Goal: Task Accomplishment & Management: Complete application form

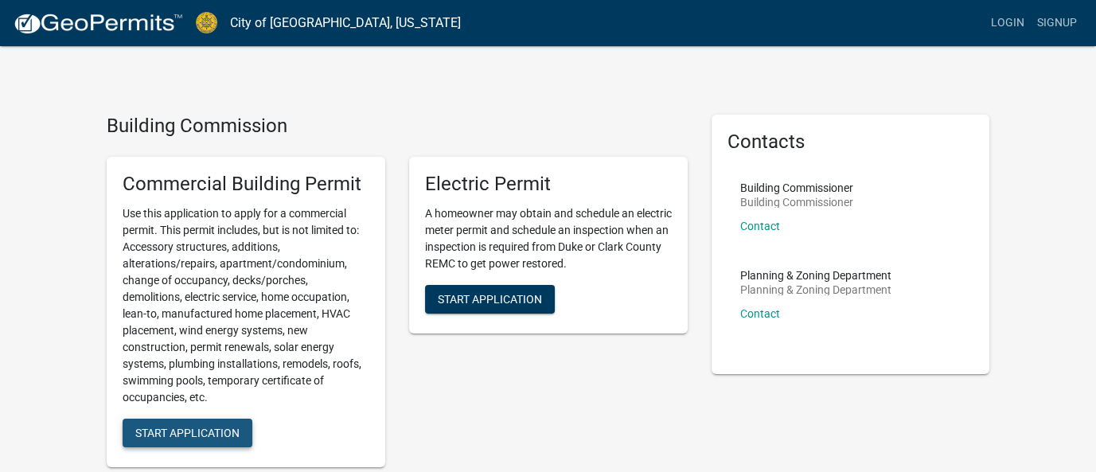
click at [193, 433] on span "Start Application" at bounding box center [187, 432] width 104 height 13
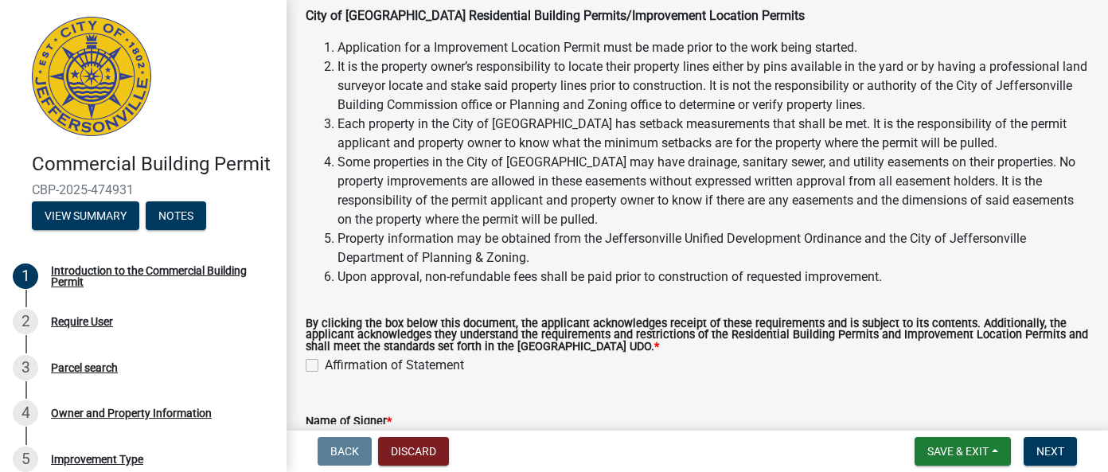
scroll to position [196, 0]
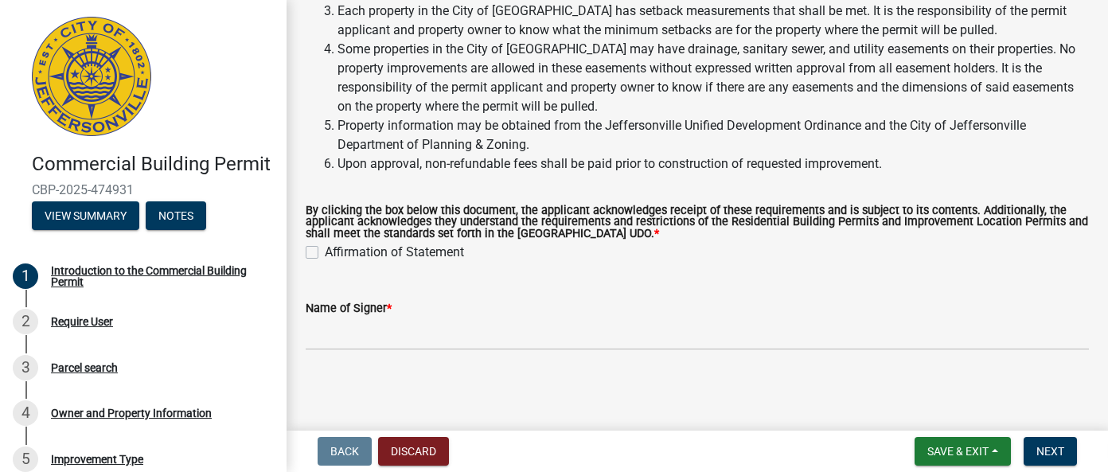
click at [325, 254] on label "Affirmation of Statement" at bounding box center [394, 252] width 139 height 19
click at [325, 253] on input "Affirmation of Statement" at bounding box center [330, 248] width 10 height 10
checkbox input "true"
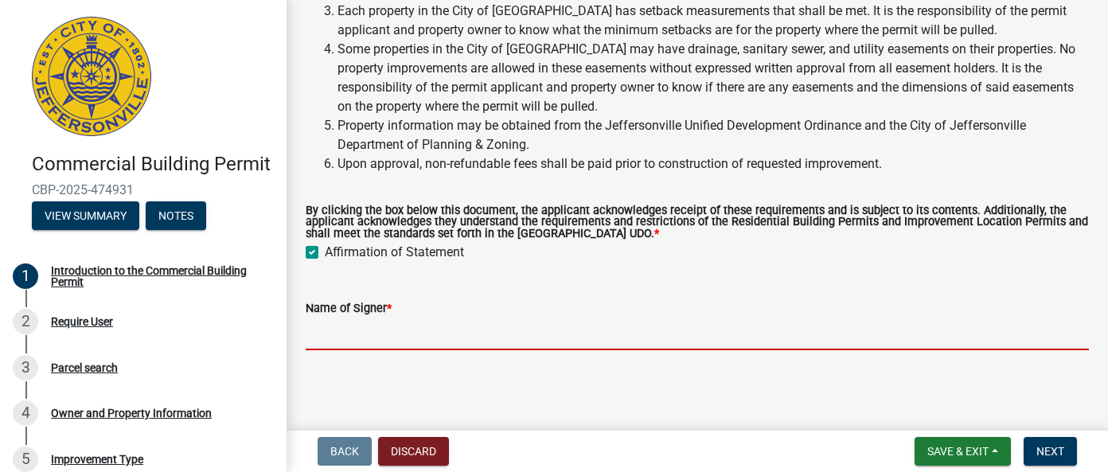
click at [446, 336] on input "Name of Signer *" at bounding box center [697, 334] width 783 height 33
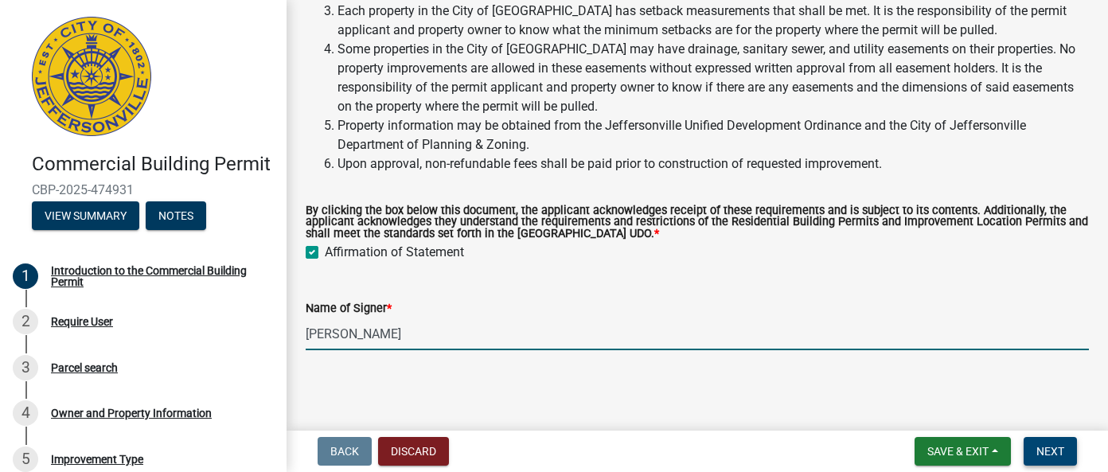
type input "[PERSON_NAME]"
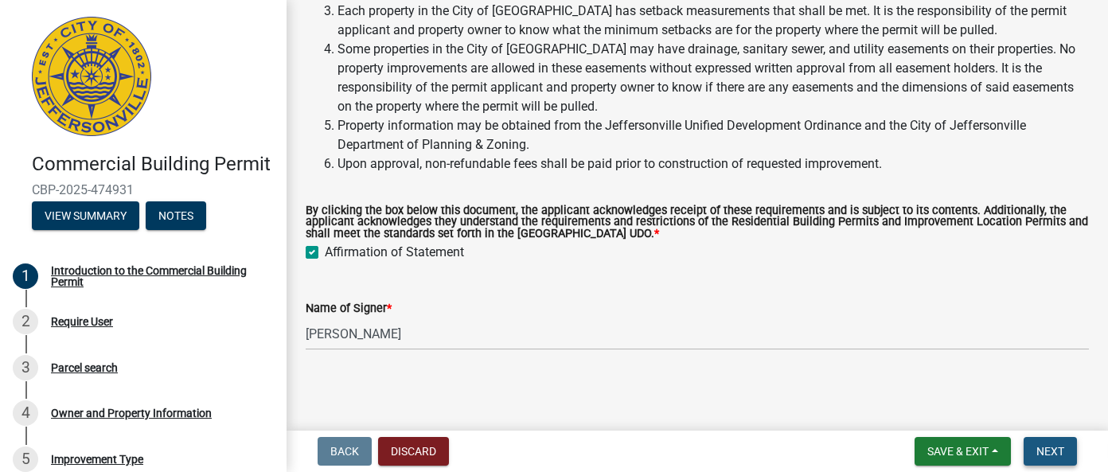
click at [1049, 447] on span "Next" at bounding box center [1051, 451] width 28 height 13
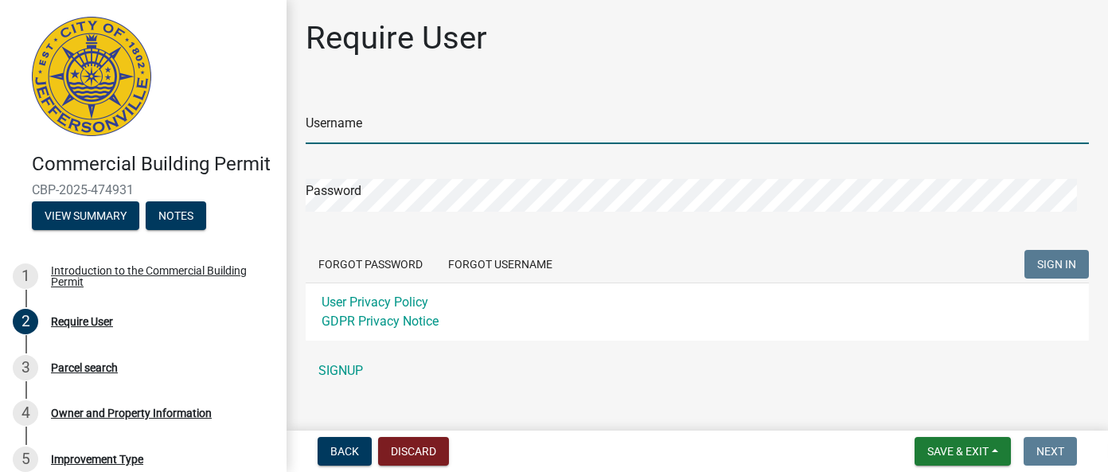
type input "Standard1127"
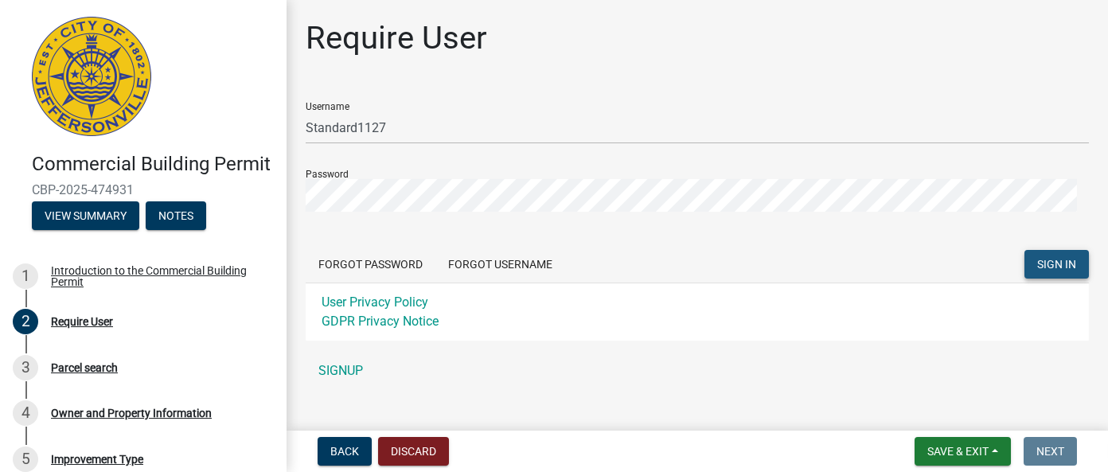
click at [1049, 268] on span "SIGN IN" at bounding box center [1056, 263] width 39 height 13
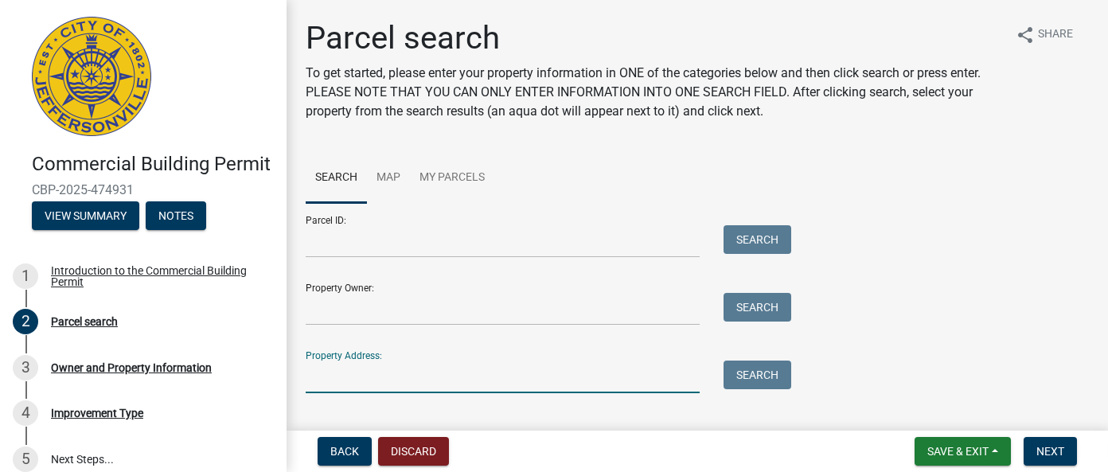
click at [496, 379] on input "Property Address:" at bounding box center [503, 377] width 394 height 33
click at [757, 380] on button "Search" at bounding box center [758, 375] width 68 height 29
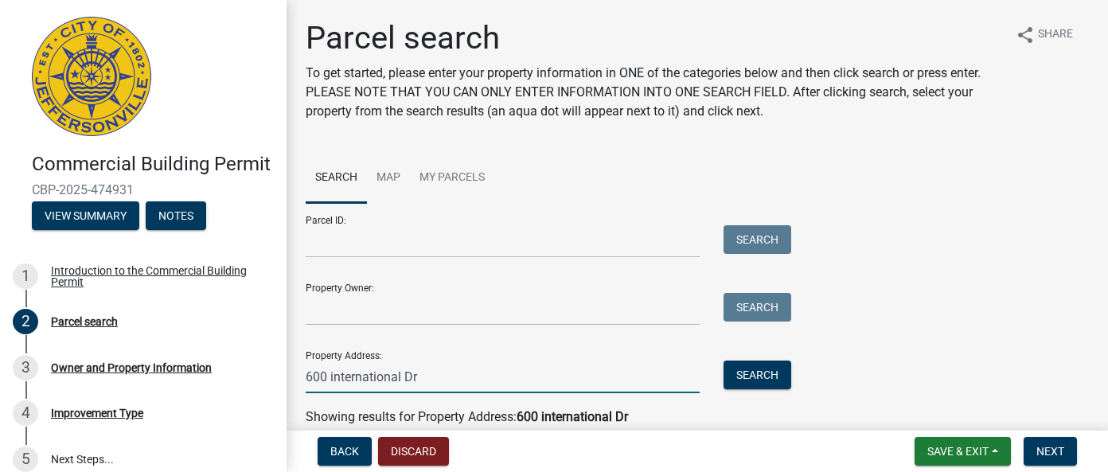
click at [586, 370] on input "600 international Dr" at bounding box center [503, 377] width 394 height 33
type input "[STREET_ADDRESS]"
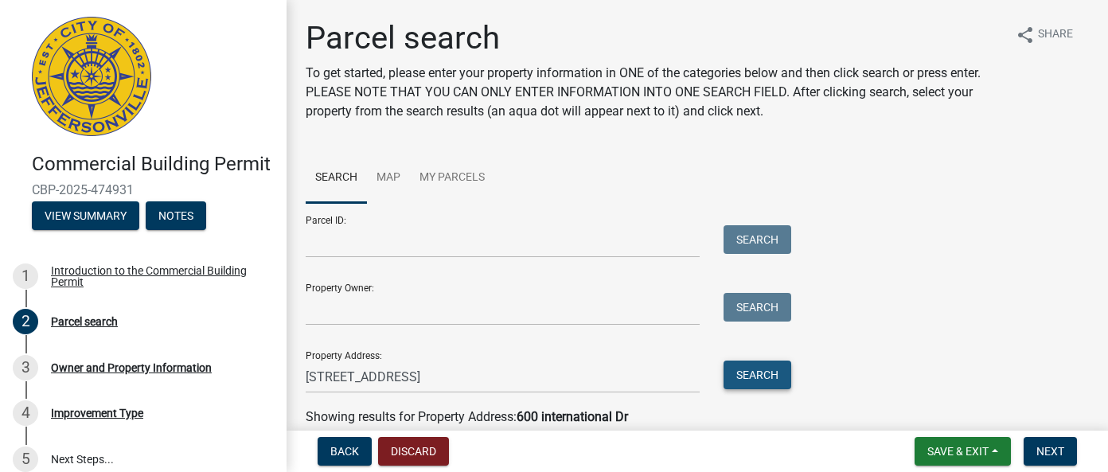
click at [767, 372] on button "Search" at bounding box center [758, 375] width 68 height 29
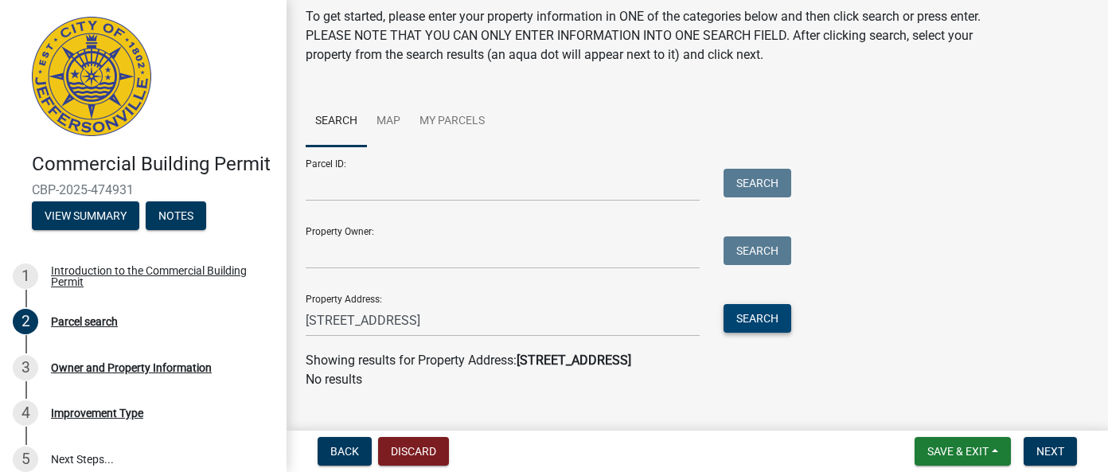
scroll to position [83, 0]
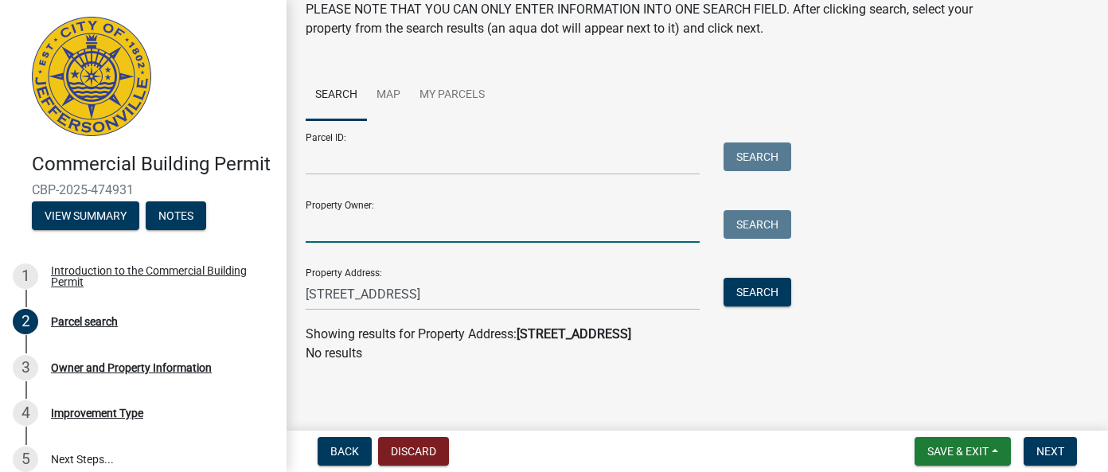
click at [525, 228] on input "Property Owner:" at bounding box center [503, 226] width 394 height 33
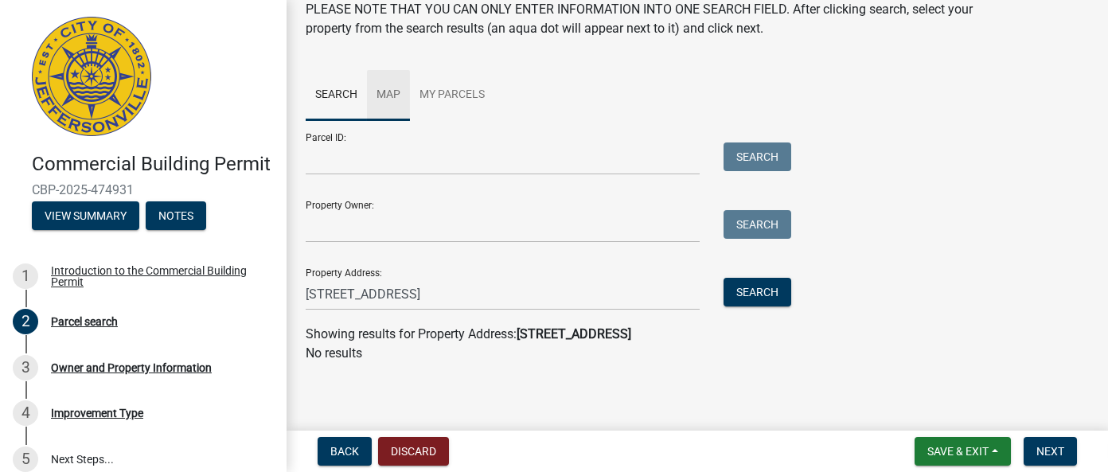
click at [393, 93] on link "Map" at bounding box center [388, 95] width 43 height 51
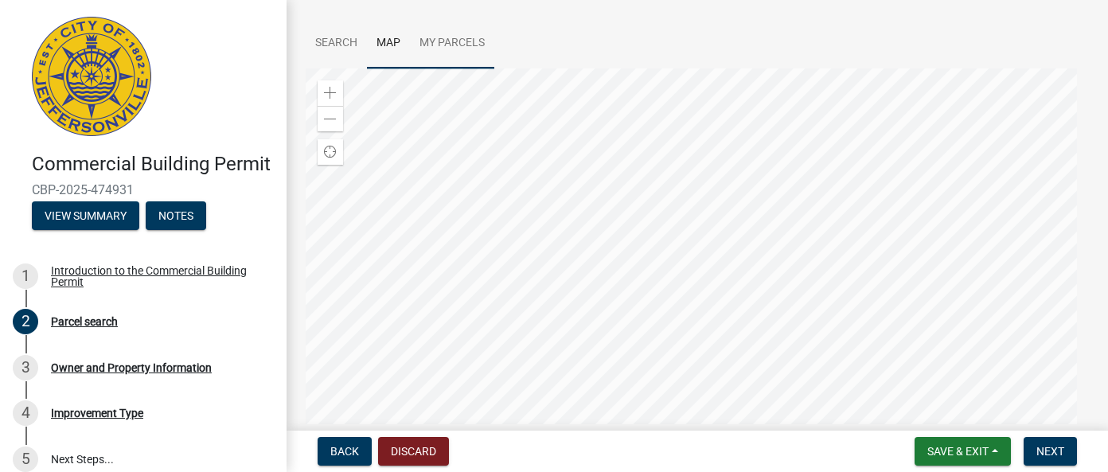
scroll to position [159, 0]
click at [746, 246] on div at bounding box center [697, 243] width 783 height 398
click at [641, 314] on div at bounding box center [697, 243] width 783 height 398
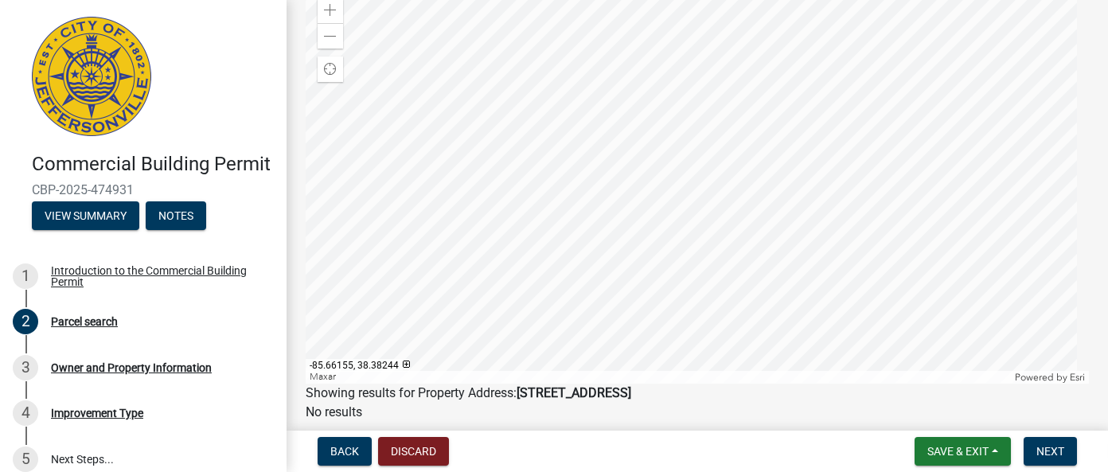
scroll to position [239, 0]
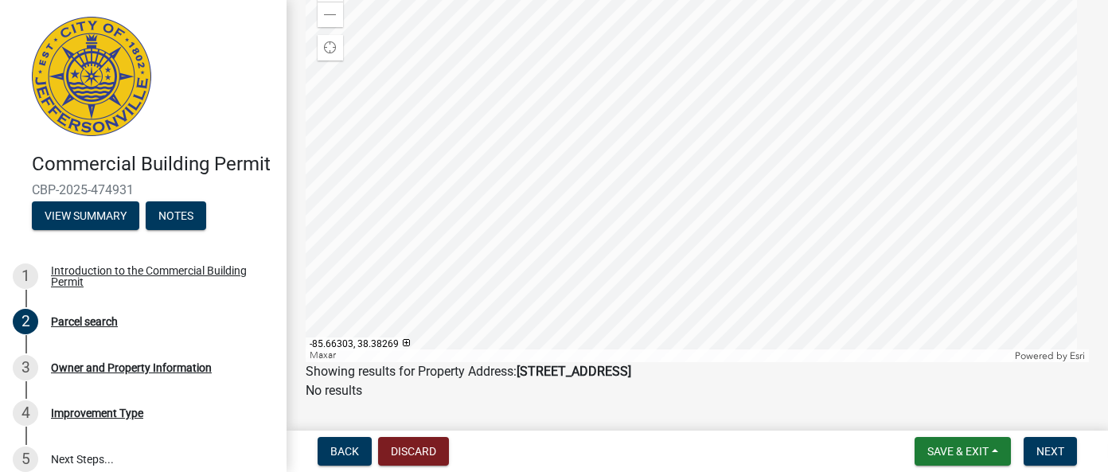
click at [641, 228] on div at bounding box center [697, 163] width 783 height 398
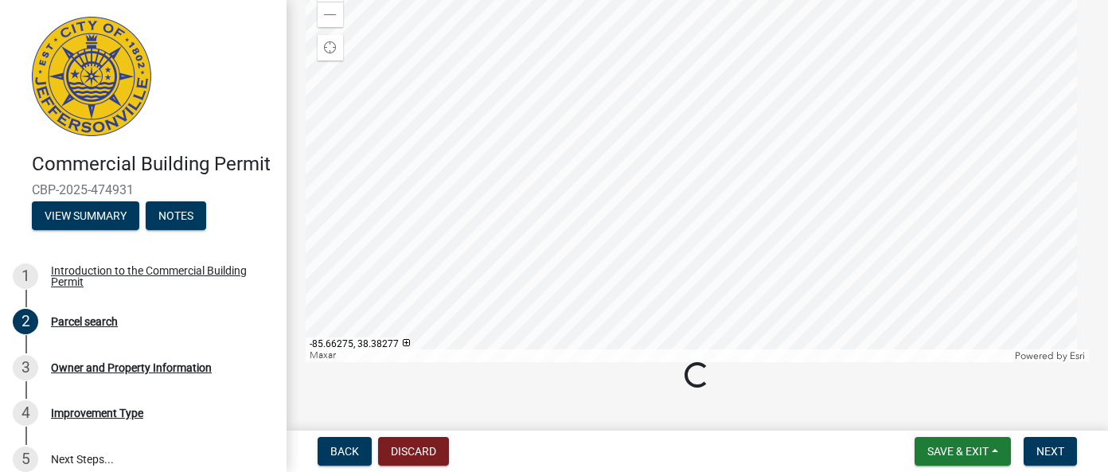
click at [646, 226] on div at bounding box center [697, 163] width 783 height 398
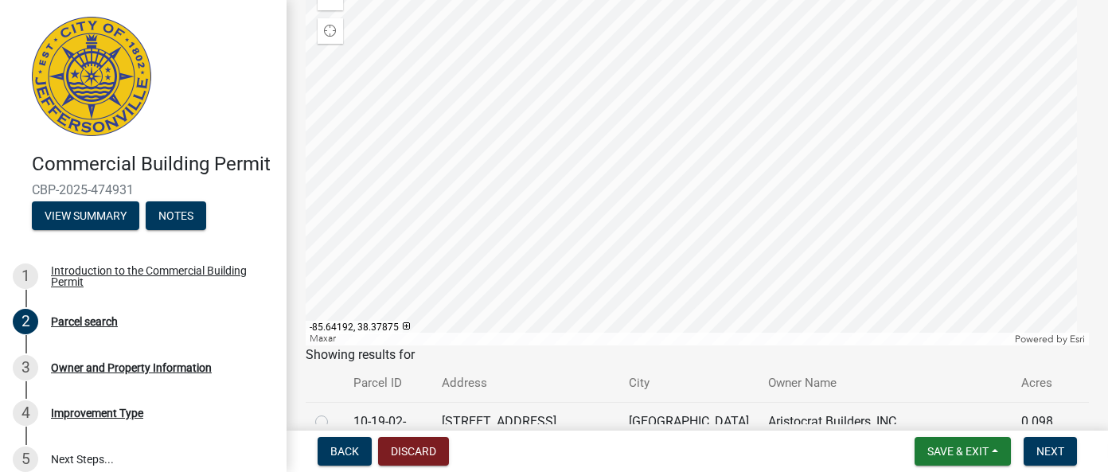
scroll to position [220, 0]
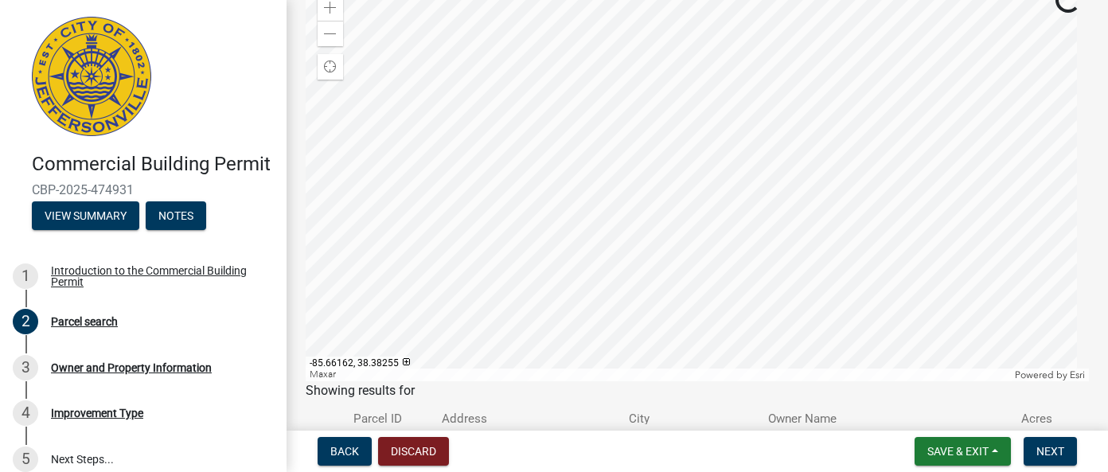
click at [693, 228] on div at bounding box center [697, 182] width 783 height 398
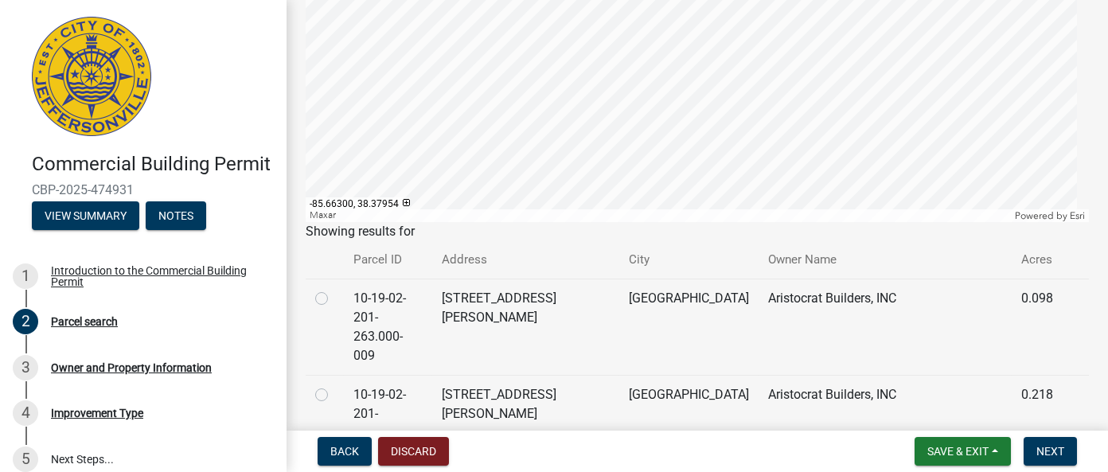
scroll to position [299, 0]
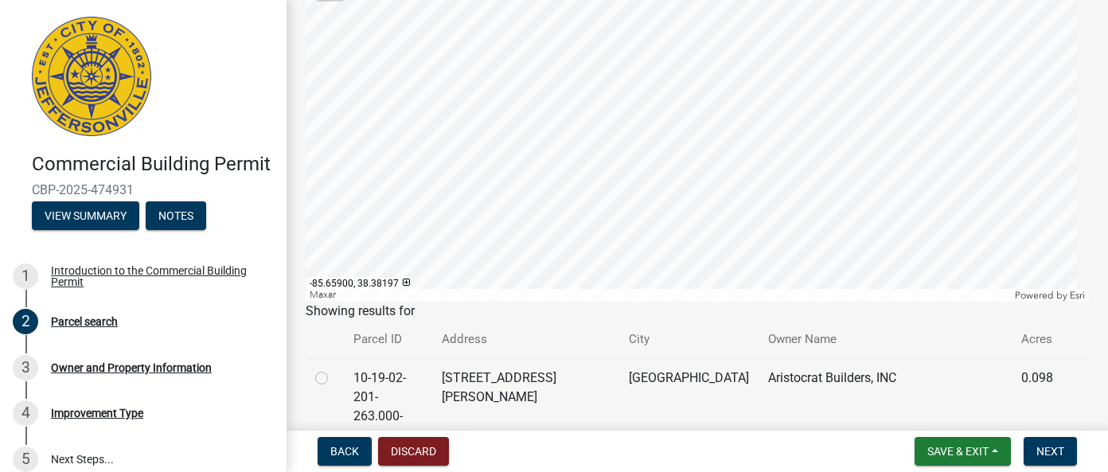
click at [791, 189] on div at bounding box center [697, 103] width 783 height 398
click at [631, 162] on div at bounding box center [697, 103] width 783 height 398
click at [764, 16] on div at bounding box center [697, 103] width 783 height 398
click at [735, 224] on div at bounding box center [697, 103] width 783 height 398
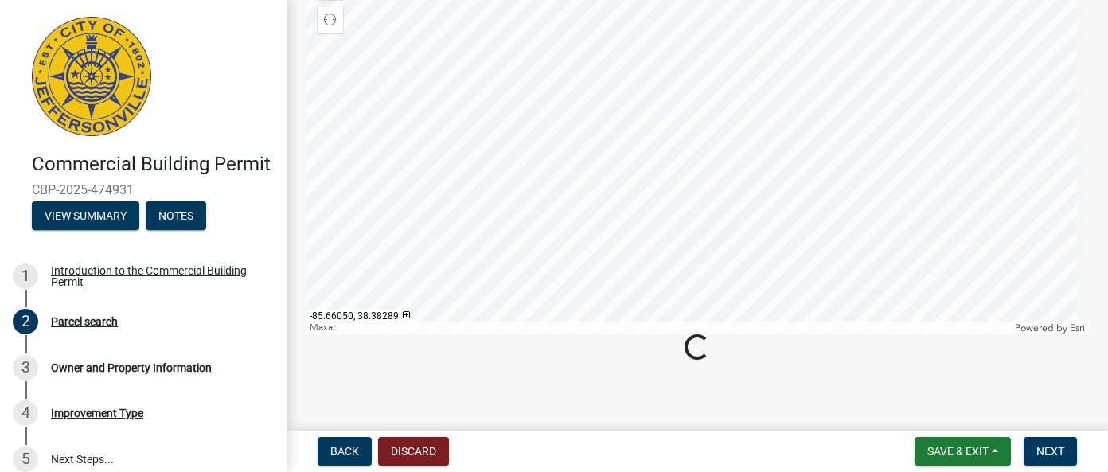
scroll to position [266, 0]
click at [762, 85] on div at bounding box center [697, 136] width 783 height 398
click at [746, 95] on div at bounding box center [697, 136] width 783 height 398
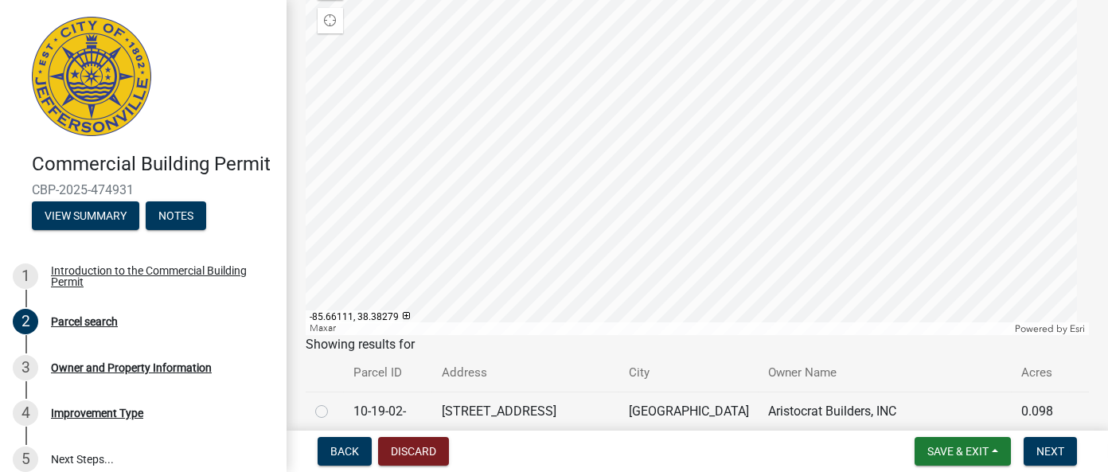
scroll to position [299, 0]
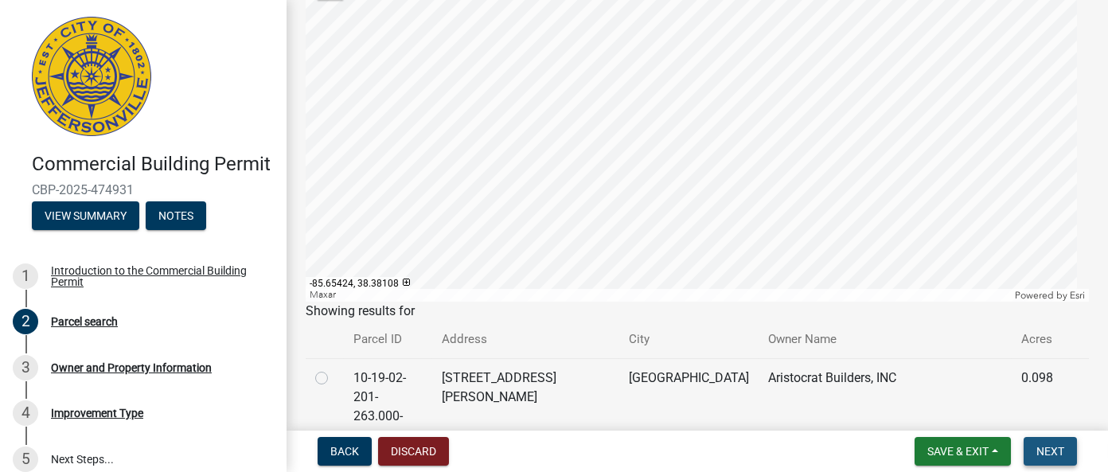
click at [1044, 448] on span "Next" at bounding box center [1051, 451] width 28 height 13
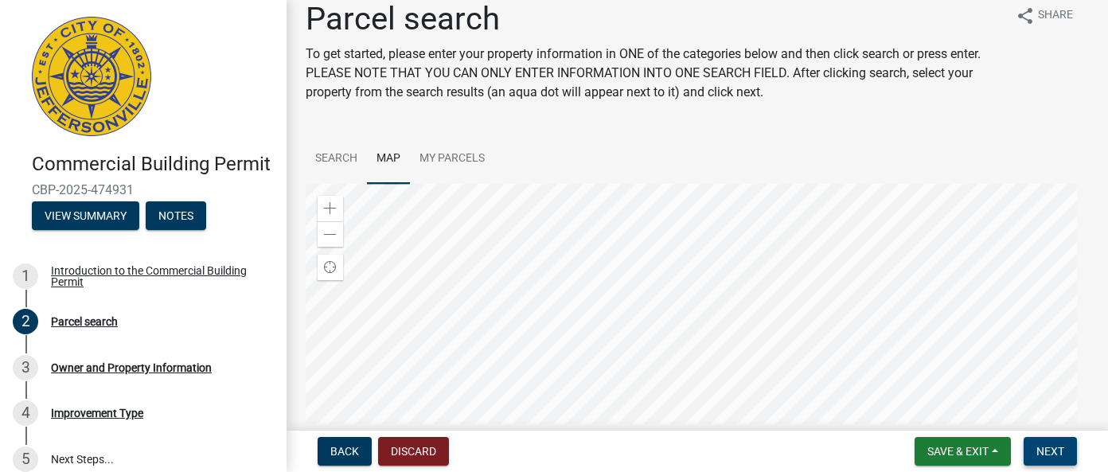
scroll to position [0, 0]
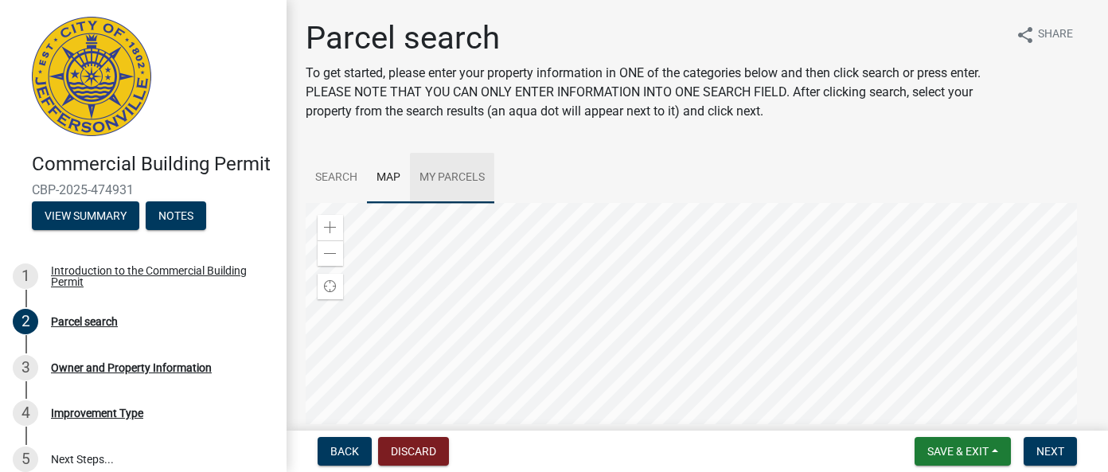
click at [471, 178] on link "My Parcels" at bounding box center [452, 178] width 84 height 51
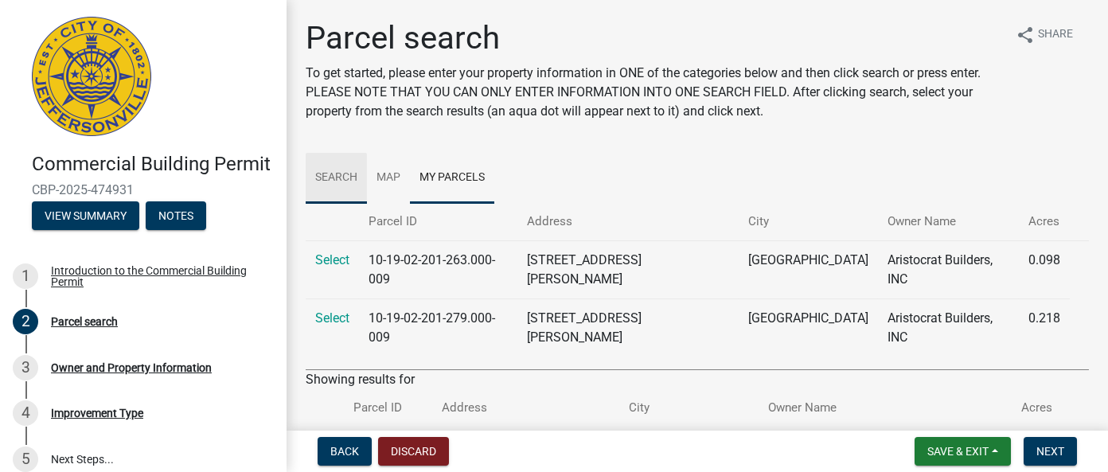
click at [348, 172] on link "Search" at bounding box center [336, 178] width 61 height 51
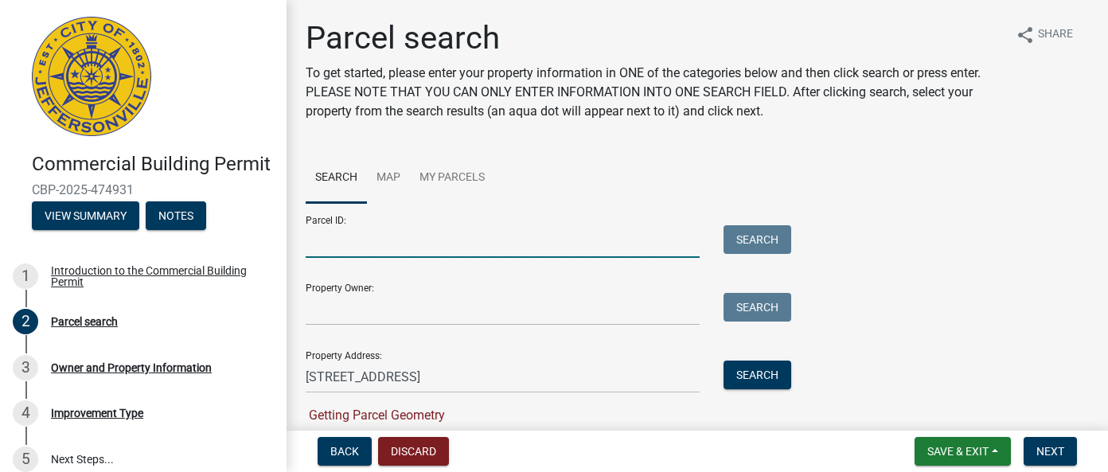
click at [366, 240] on input "Parcel ID:" at bounding box center [503, 241] width 394 height 33
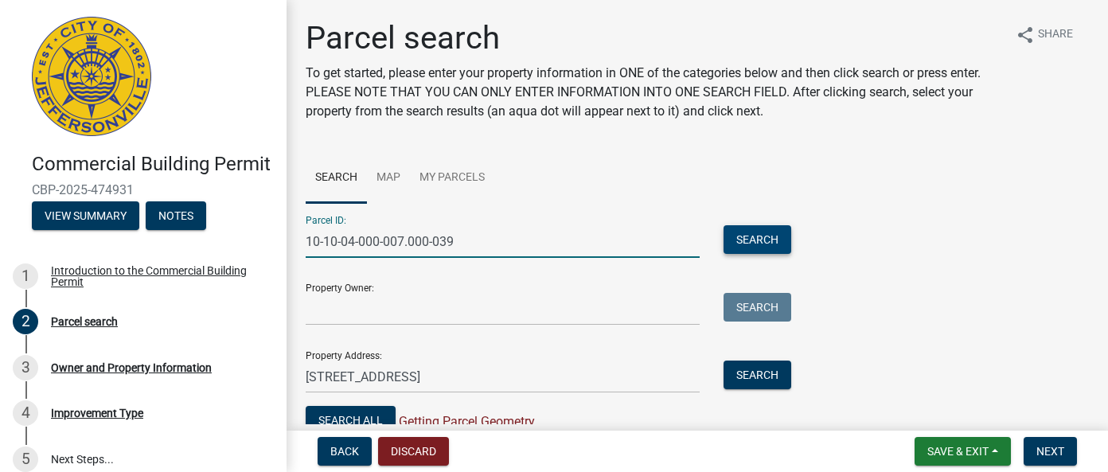
type input "10-10-04-000-007.000-039"
click at [767, 239] on button "Search" at bounding box center [758, 239] width 68 height 29
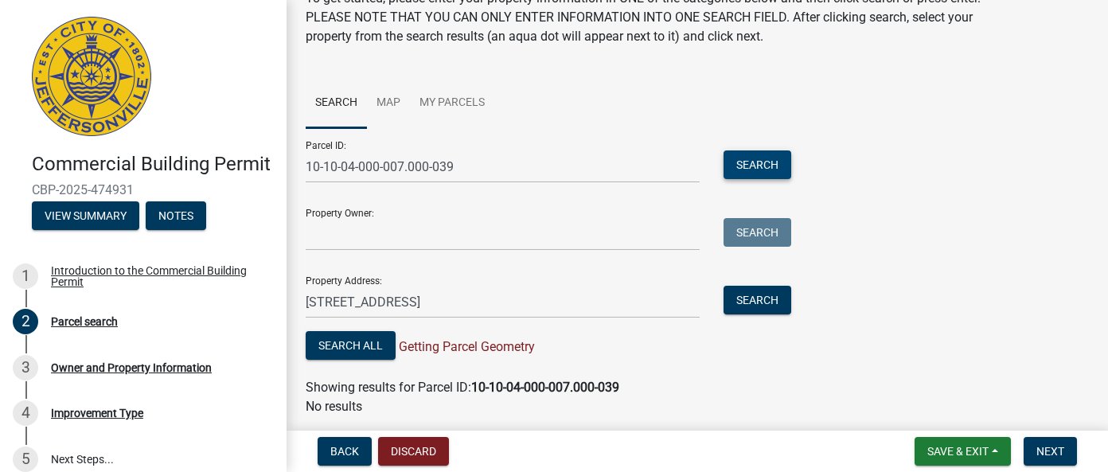
scroll to position [49, 0]
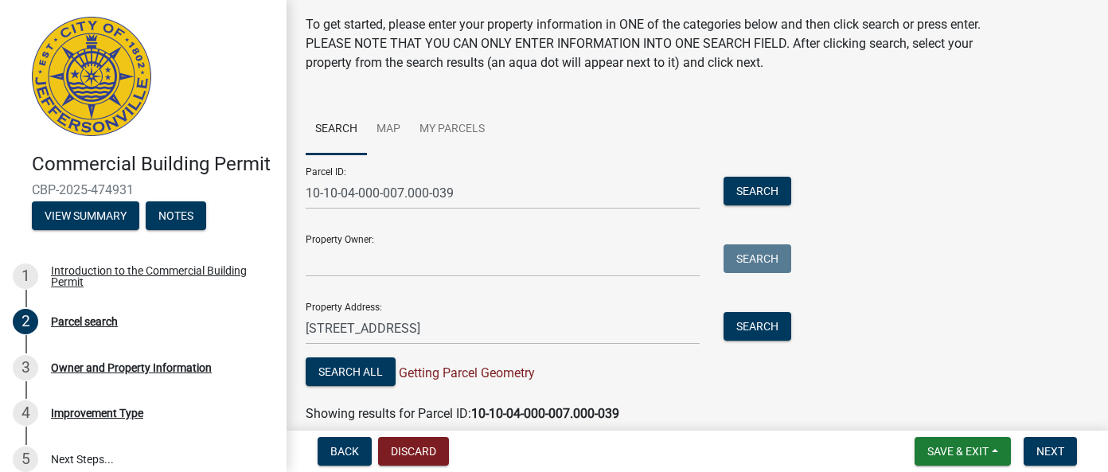
click at [103, 108] on img at bounding box center [91, 76] width 119 height 119
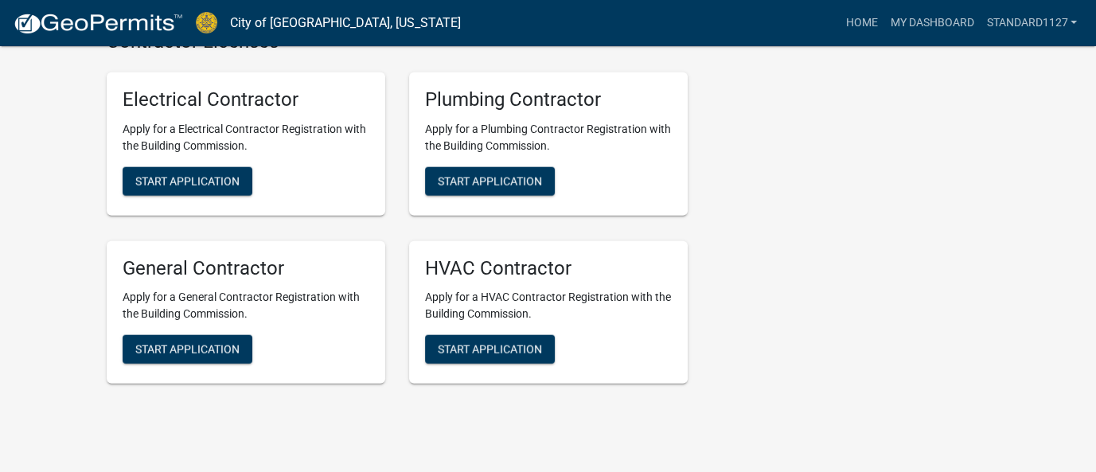
scroll to position [3667, 0]
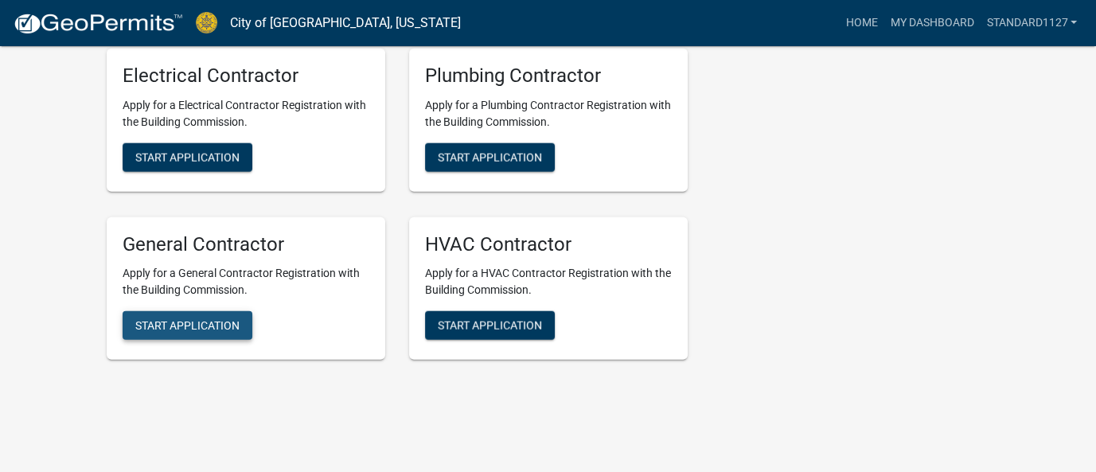
click at [201, 319] on span "Start Application" at bounding box center [187, 325] width 104 height 13
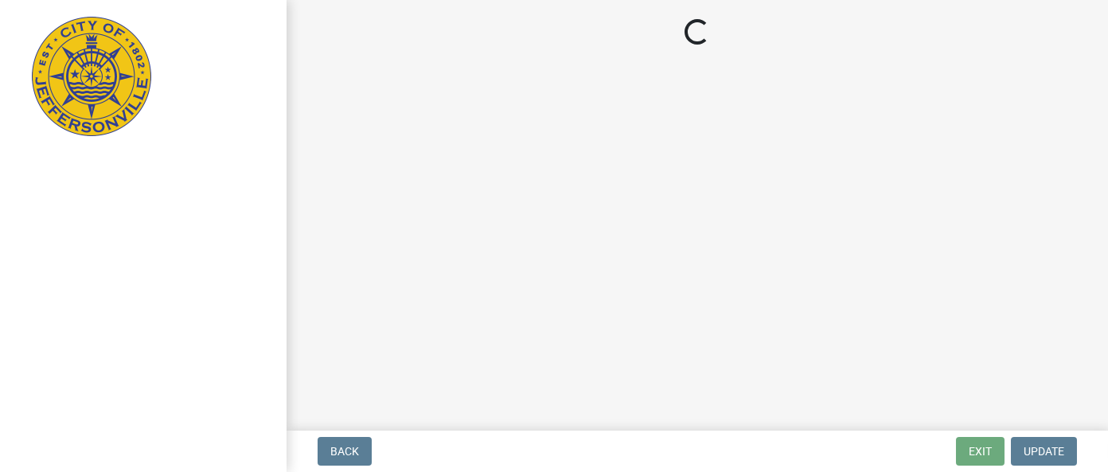
select select "CA"
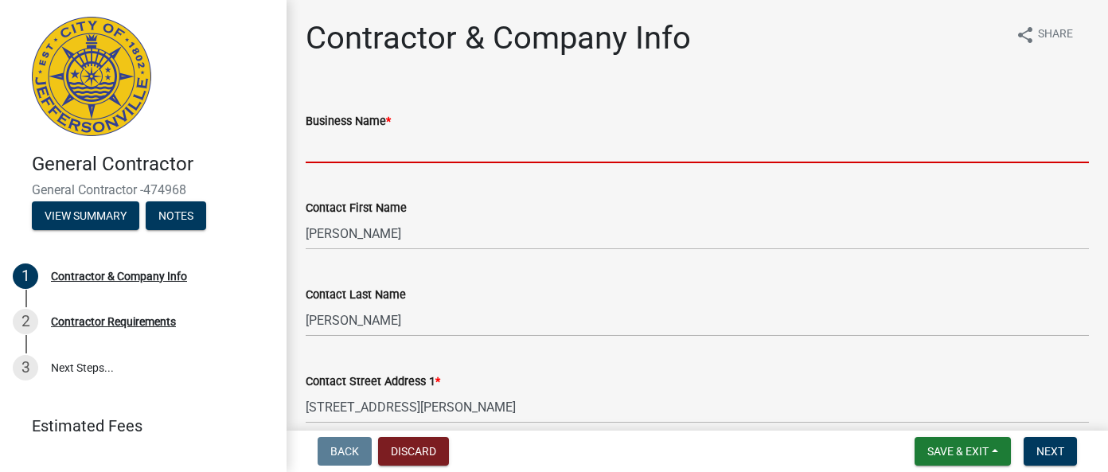
click at [476, 139] on input "Business Name *" at bounding box center [697, 147] width 783 height 33
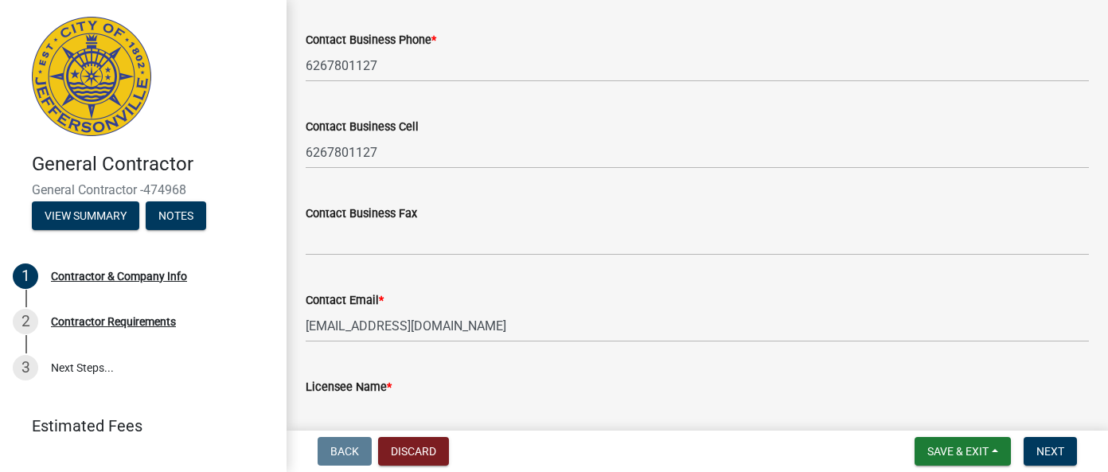
scroll to position [875, 0]
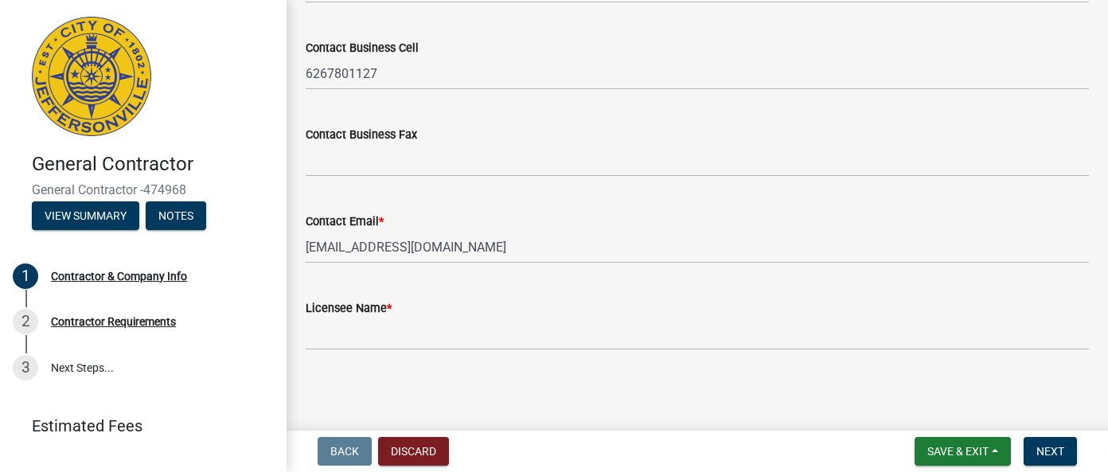
type input "Eagle Construction Company"
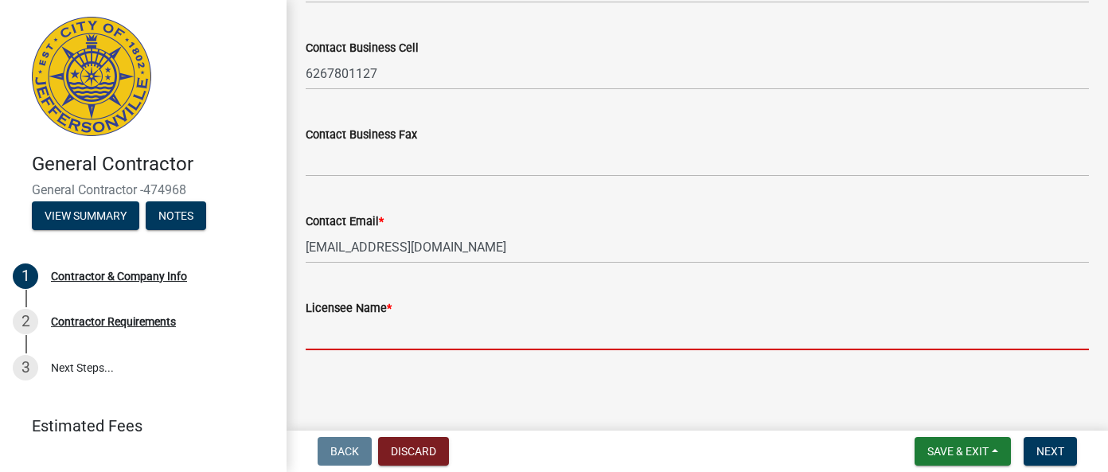
click at [418, 334] on input "Licensee Name *" at bounding box center [697, 334] width 783 height 33
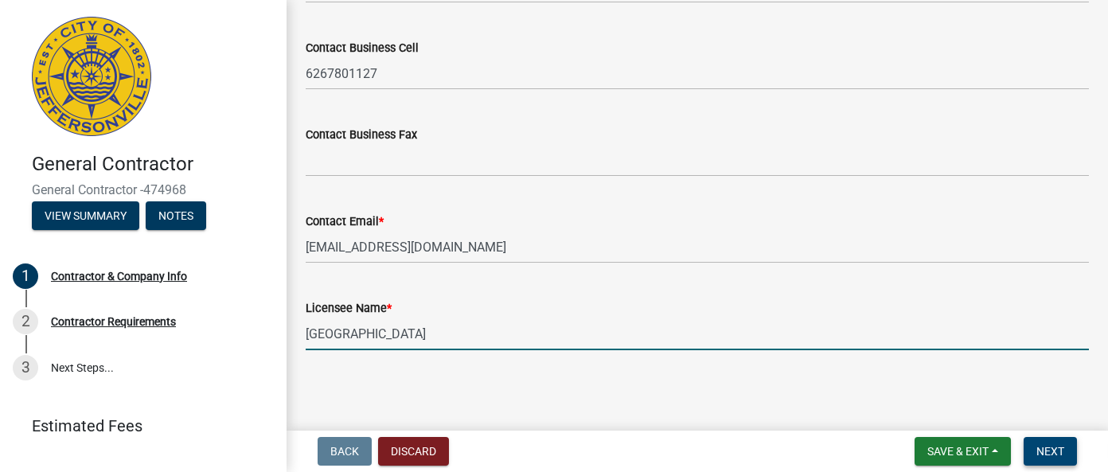
type input "Longgen Park"
drag, startPoint x: 1057, startPoint y: 448, endPoint x: 1060, endPoint y: 440, distance: 8.6
click at [1060, 446] on span "Next" at bounding box center [1051, 451] width 28 height 13
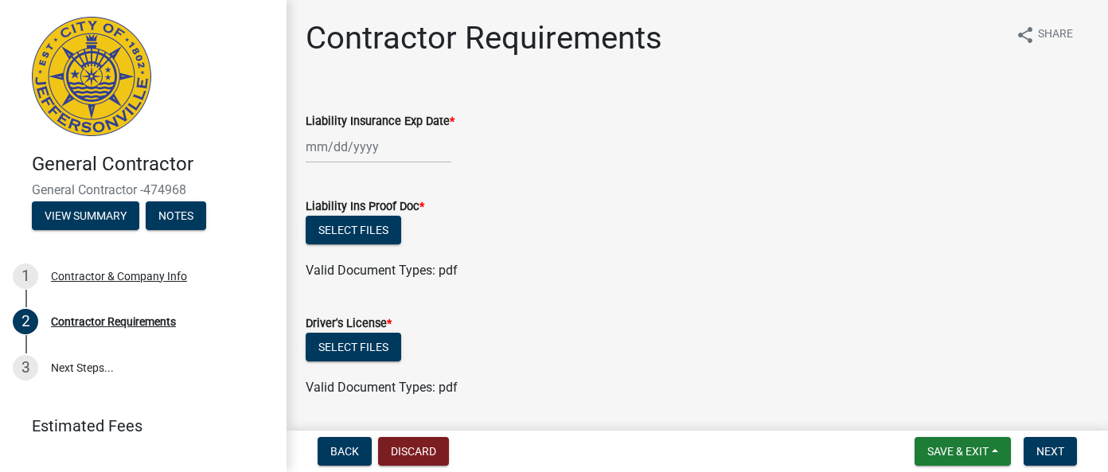
scroll to position [49, 0]
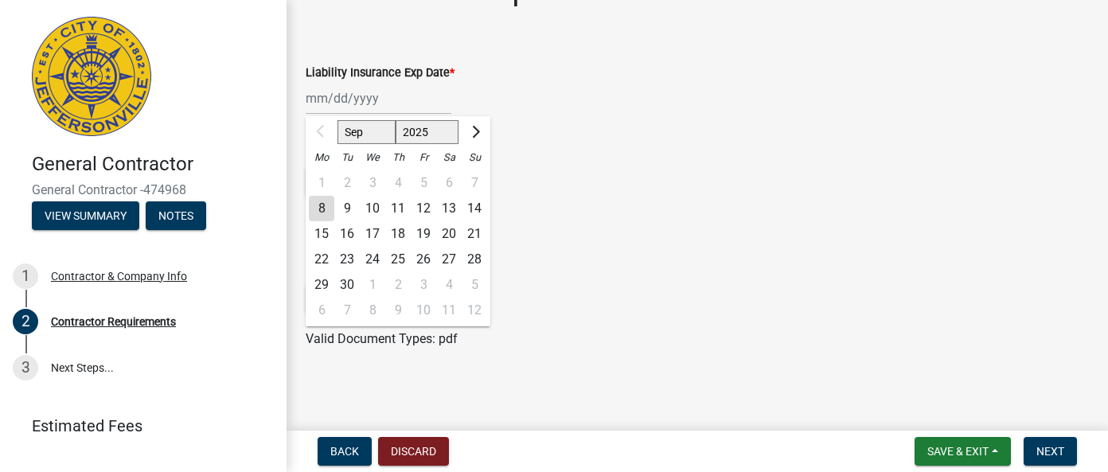
click at [314, 96] on div "Sep Oct Nov Dec 2025 2026 2027 2028 2029 2030 2031 2032 2033 2034 2035 2036 203…" at bounding box center [379, 98] width 146 height 33
click at [368, 135] on select "Sep Oct Nov Dec" at bounding box center [367, 132] width 58 height 24
select select "11"
click at [338, 120] on select "Sep Oct Nov Dec" at bounding box center [367, 132] width 58 height 24
click at [422, 207] on div "7" at bounding box center [423, 208] width 25 height 25
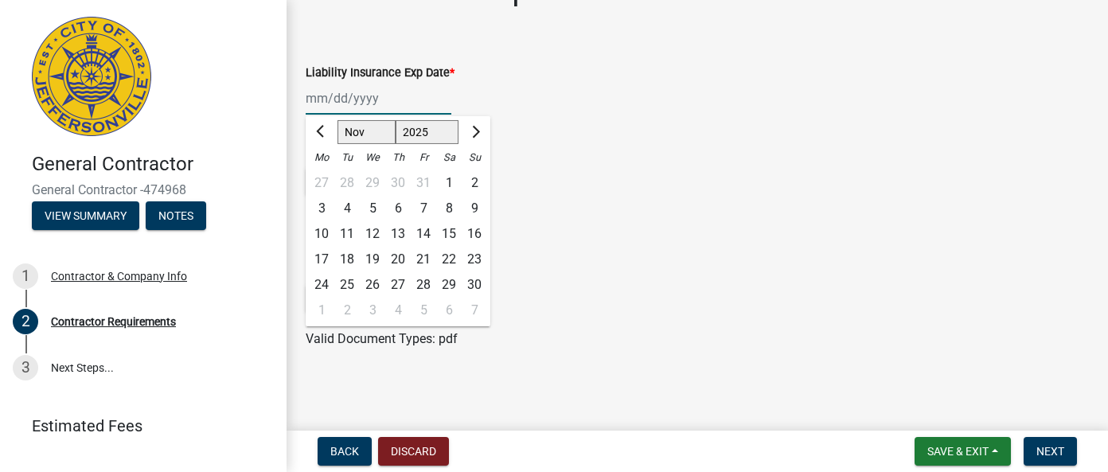
type input "11/07/2025"
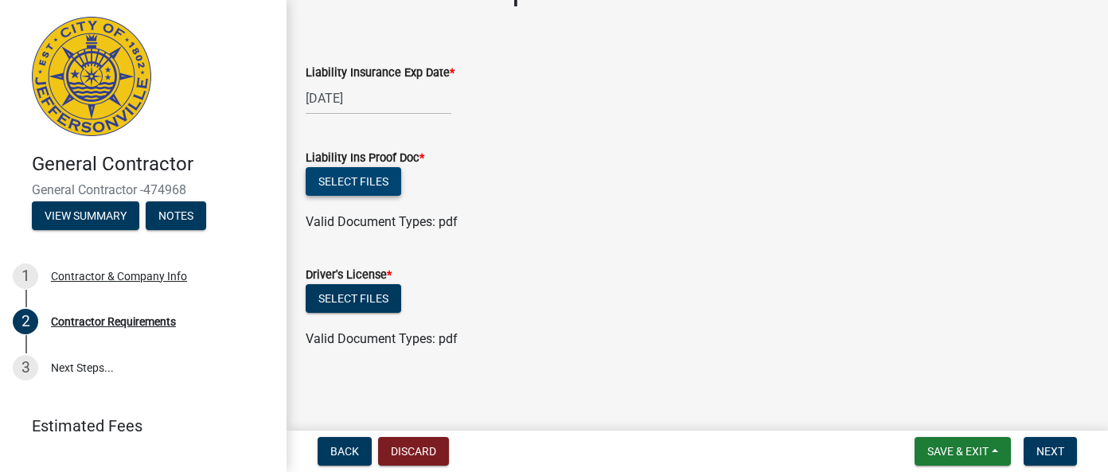
click at [377, 186] on button "Select files" at bounding box center [354, 181] width 96 height 29
click at [422, 244] on wm-data-entity-input "Liability Ins Proof Doc * Select files Valid Document Types: pdf" at bounding box center [697, 187] width 783 height 117
click at [947, 449] on span "Save & Exit" at bounding box center [958, 451] width 61 height 13
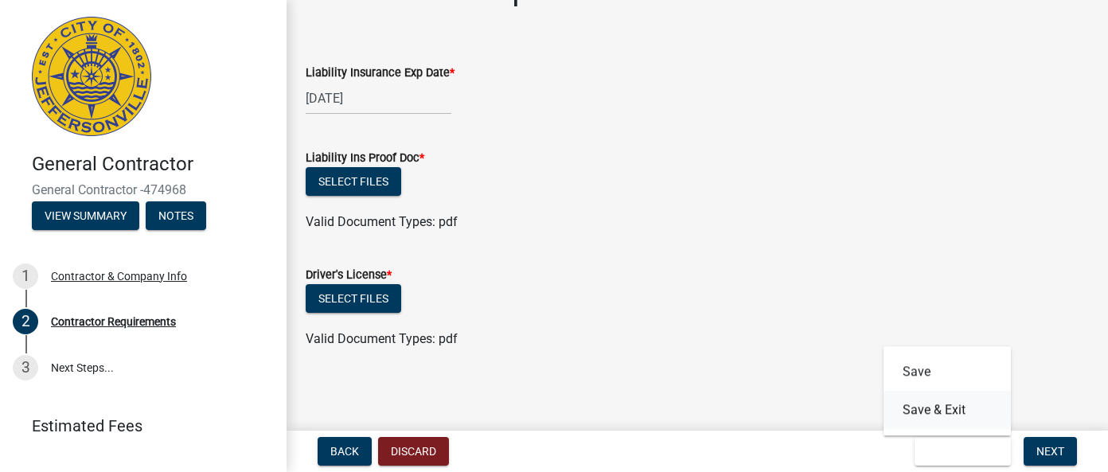
click at [941, 412] on button "Save & Exit" at bounding box center [947, 410] width 127 height 38
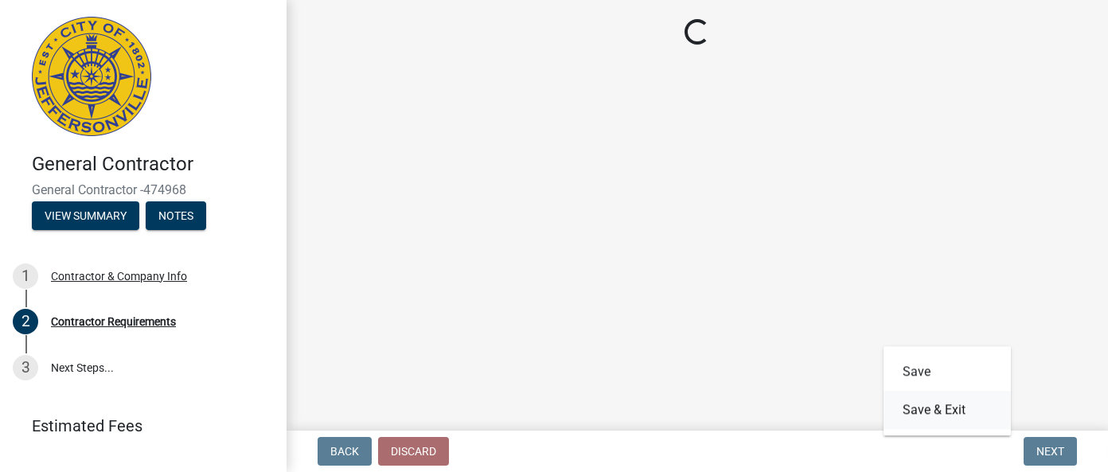
scroll to position [0, 0]
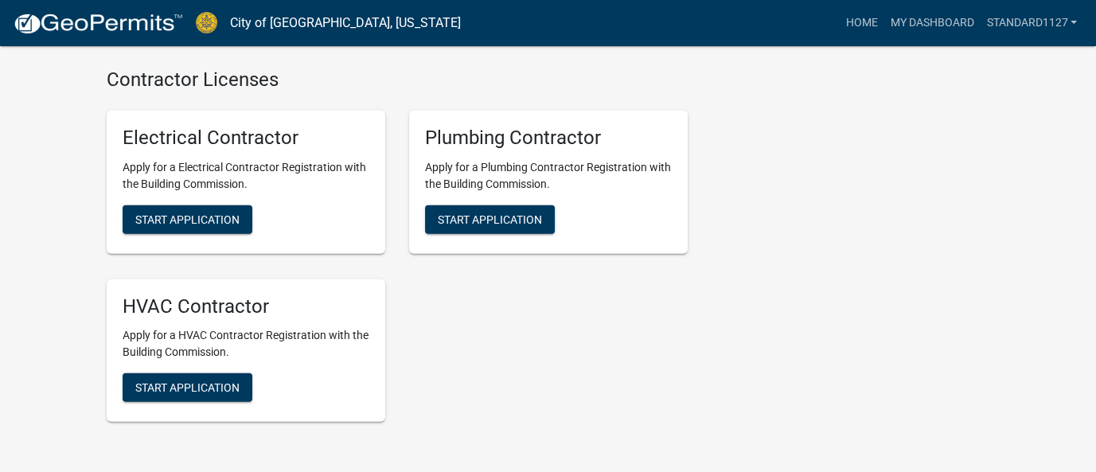
scroll to position [3604, 0]
